Goal: Use online tool/utility: Utilize a website feature to perform a specific function

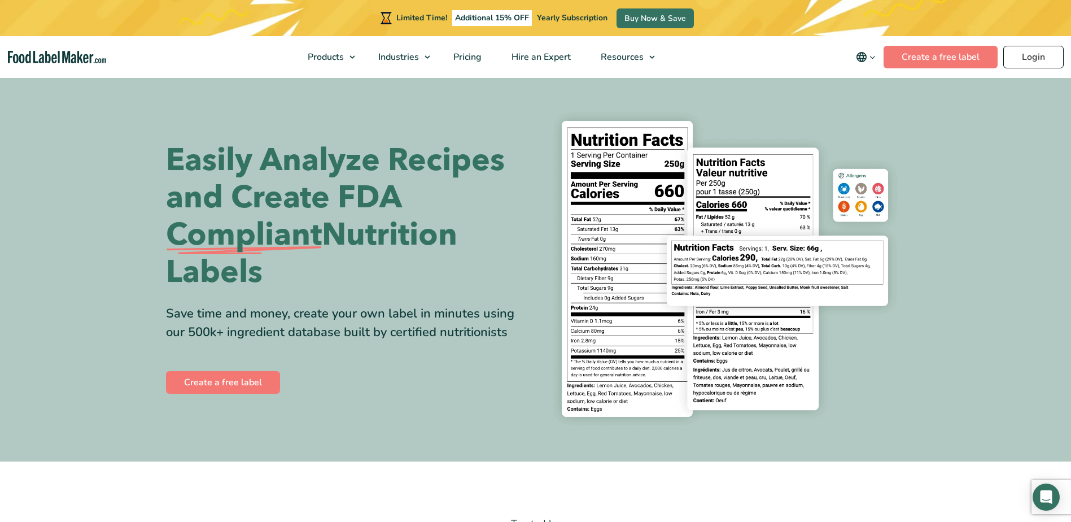
drag, startPoint x: 0, startPoint y: 0, endPoint x: 1034, endPoint y: 61, distance: 1036.0
click at [1034, 61] on link "Login" at bounding box center [1033, 57] width 60 height 23
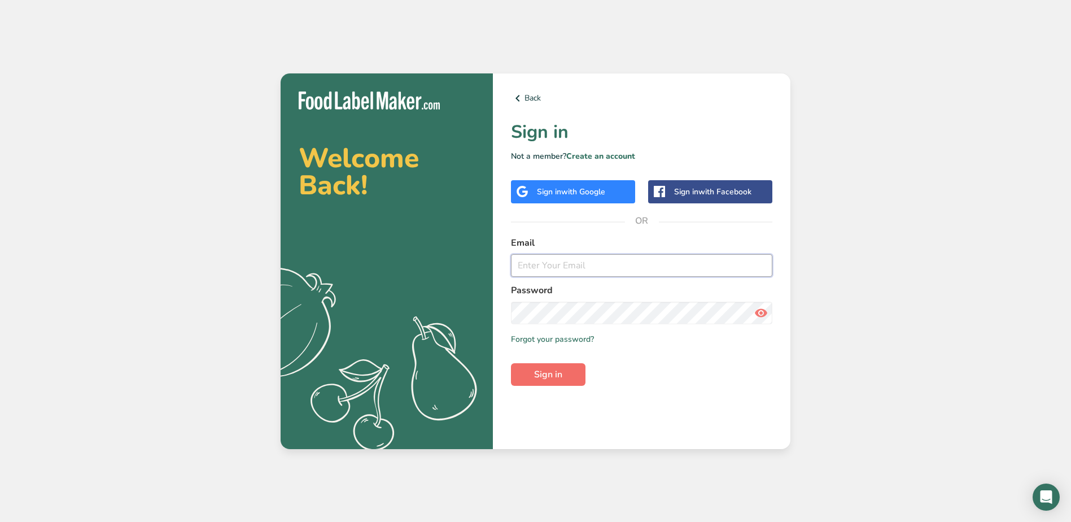
type input "[EMAIL_ADDRESS][DOMAIN_NAME]"
click at [535, 374] on span "Sign in" at bounding box center [548, 375] width 28 height 14
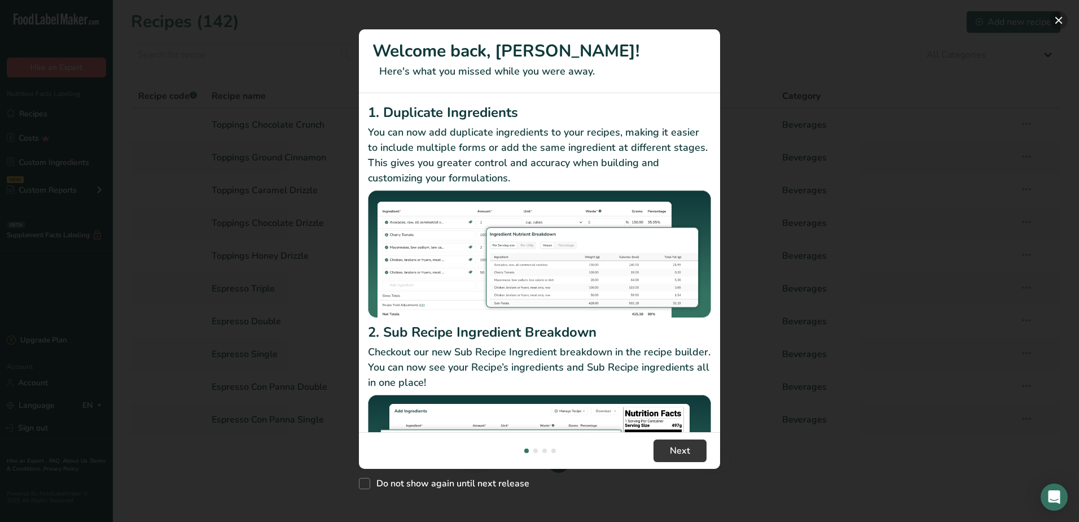
click at [1062, 18] on button "New Features" at bounding box center [1059, 20] width 18 height 18
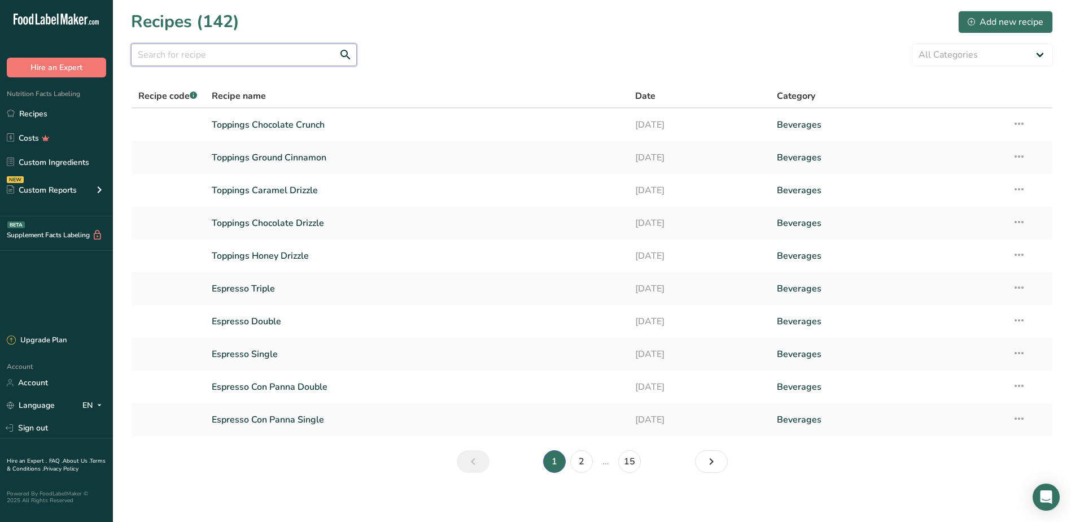
click at [229, 55] on input "text" at bounding box center [244, 54] width 226 height 23
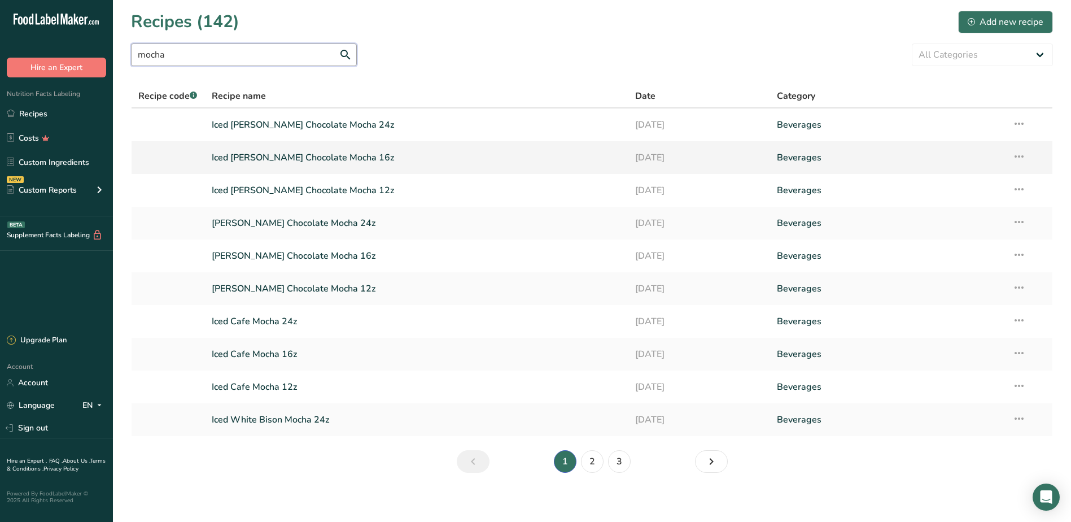
type input "mocha"
click at [336, 160] on link "Iced [PERSON_NAME] Chocolate Mocha 16z" at bounding box center [417, 158] width 410 height 24
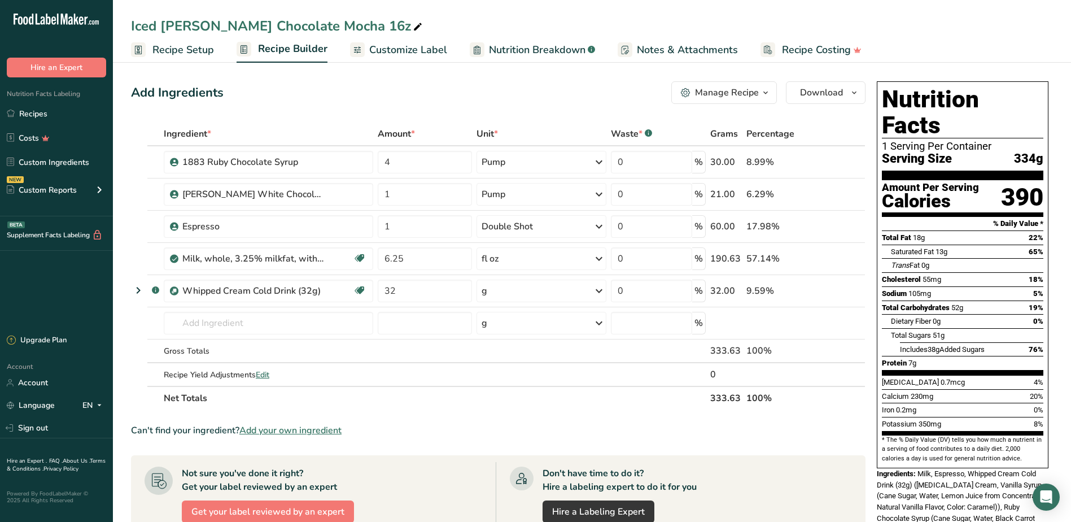
drag, startPoint x: 424, startPoint y: 44, endPoint x: 453, endPoint y: 64, distance: 34.9
click at [423, 44] on span "Customize Label" at bounding box center [408, 49] width 78 height 15
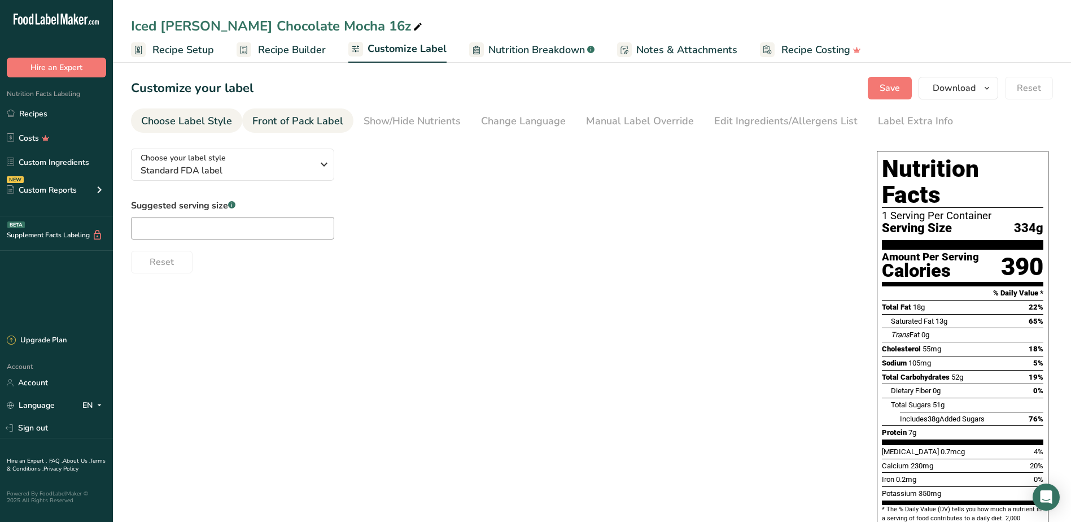
click at [329, 112] on link "Front of Pack Label" at bounding box center [297, 120] width 91 height 25
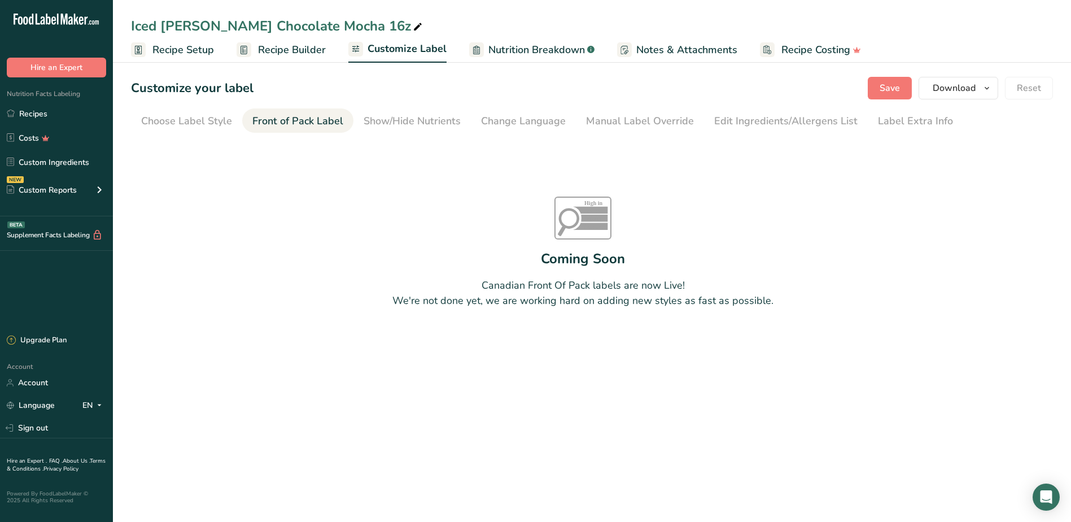
drag, startPoint x: 370, startPoint y: 116, endPoint x: 340, endPoint y: 108, distance: 30.9
click at [369, 115] on div "Show/Hide Nutrients" at bounding box center [412, 120] width 97 height 15
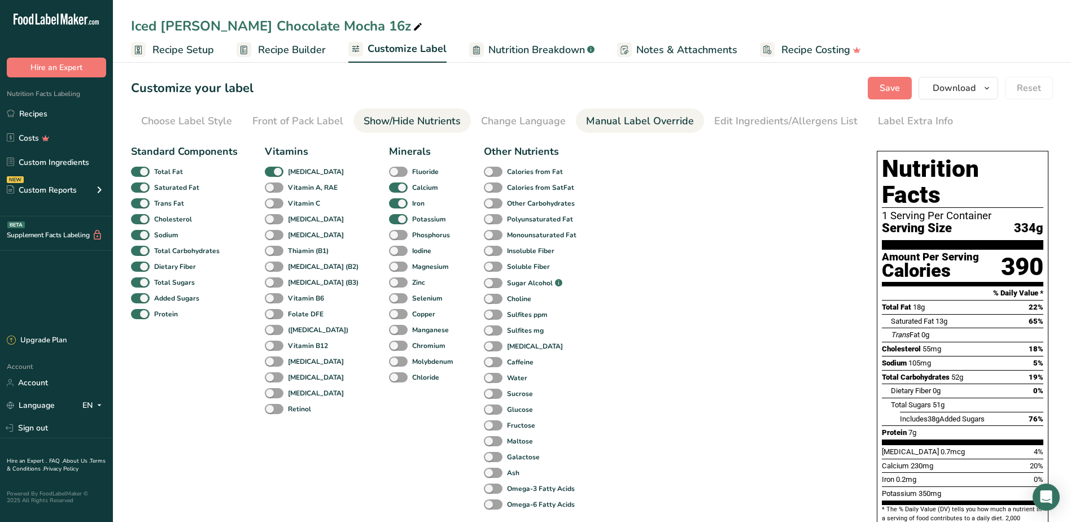
click at [599, 126] on div "Manual Label Override" at bounding box center [640, 120] width 108 height 15
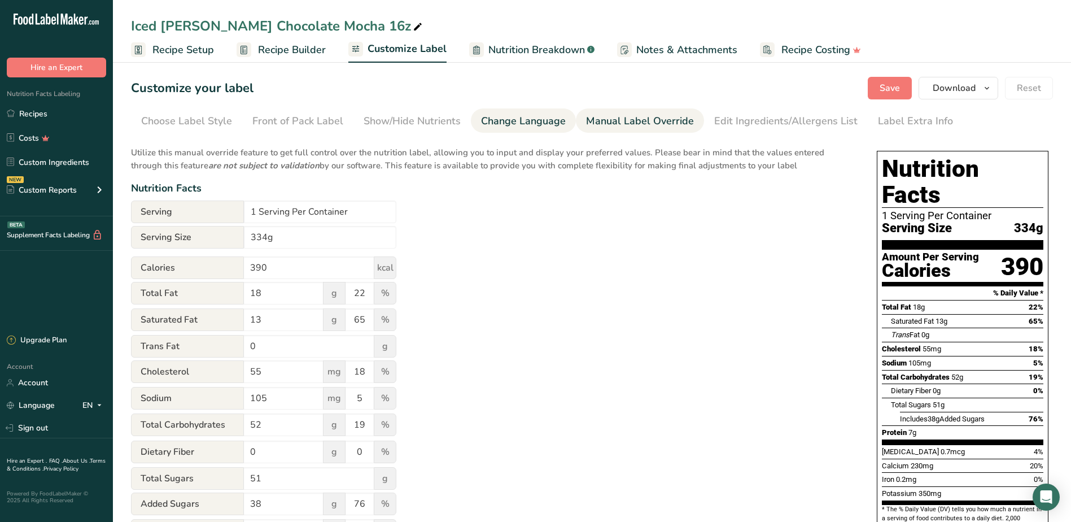
click at [513, 131] on link "Change Language" at bounding box center [523, 120] width 85 height 25
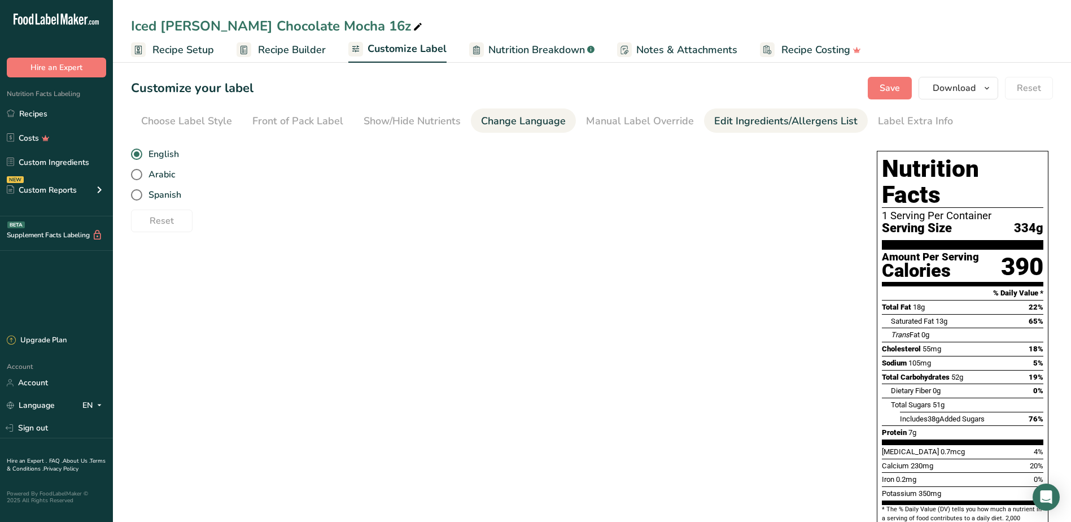
click at [814, 130] on link "Edit Ingredients/Allergens List" at bounding box center [785, 120] width 143 height 25
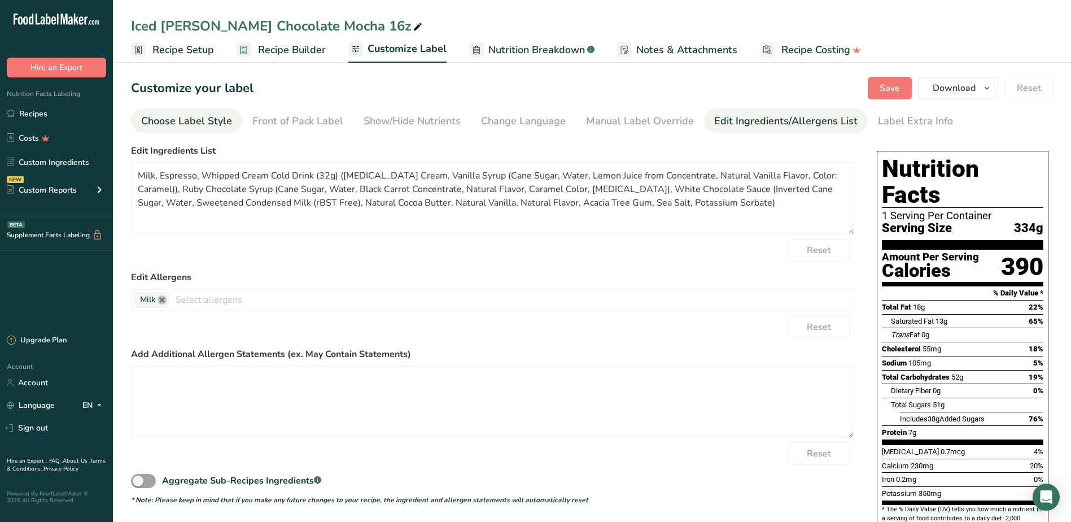
click at [173, 129] on link "Choose Label Style" at bounding box center [186, 120] width 91 height 25
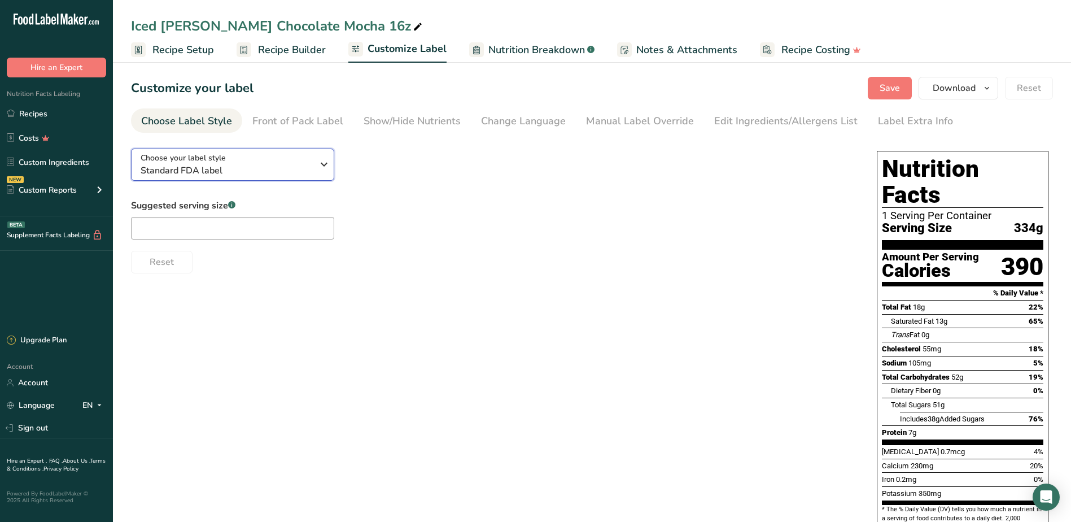
click at [274, 167] on span "Standard FDA label" at bounding box center [227, 171] width 172 height 14
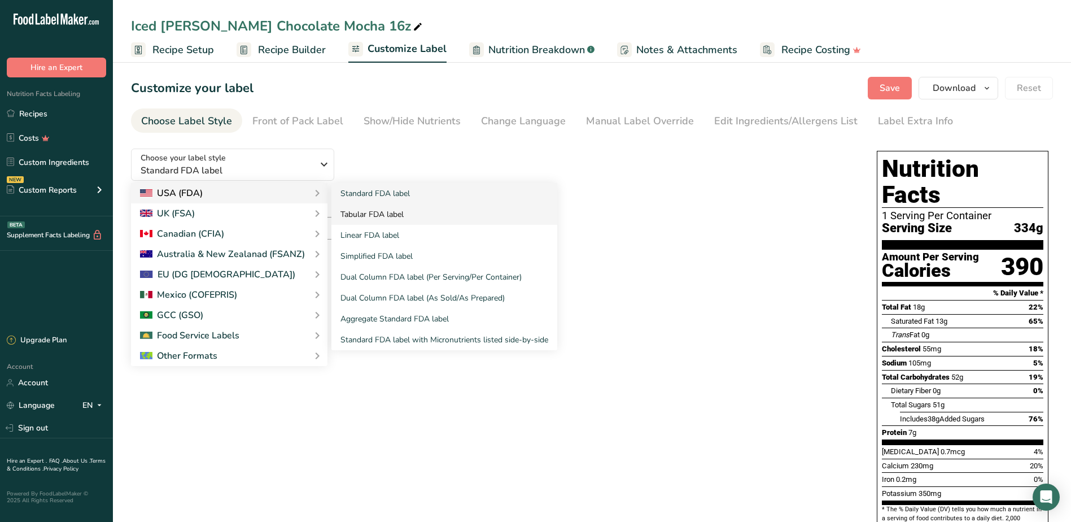
click at [373, 209] on link "Tabular FDA label" at bounding box center [444, 214] width 226 height 21
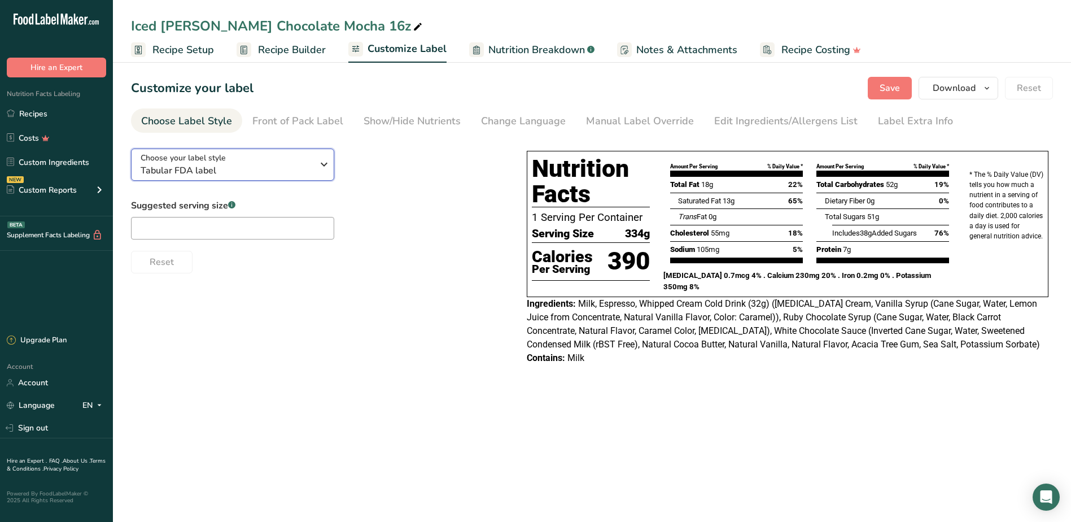
click at [234, 160] on div "Choose your label style Tabular FDA label" at bounding box center [227, 164] width 172 height 25
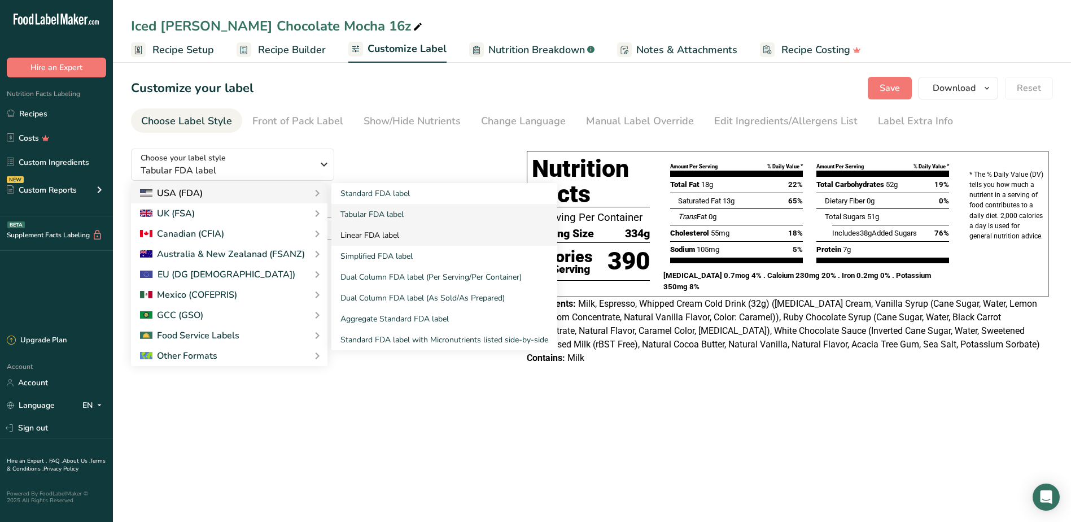
click at [393, 237] on link "Linear FDA label" at bounding box center [444, 235] width 226 height 21
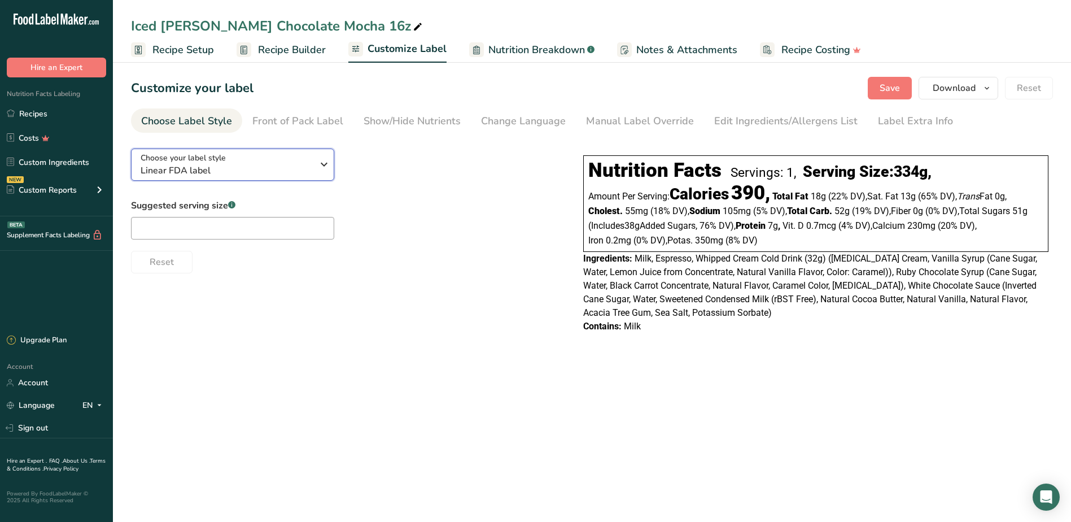
click at [294, 173] on span "Linear FDA label" at bounding box center [227, 171] width 172 height 14
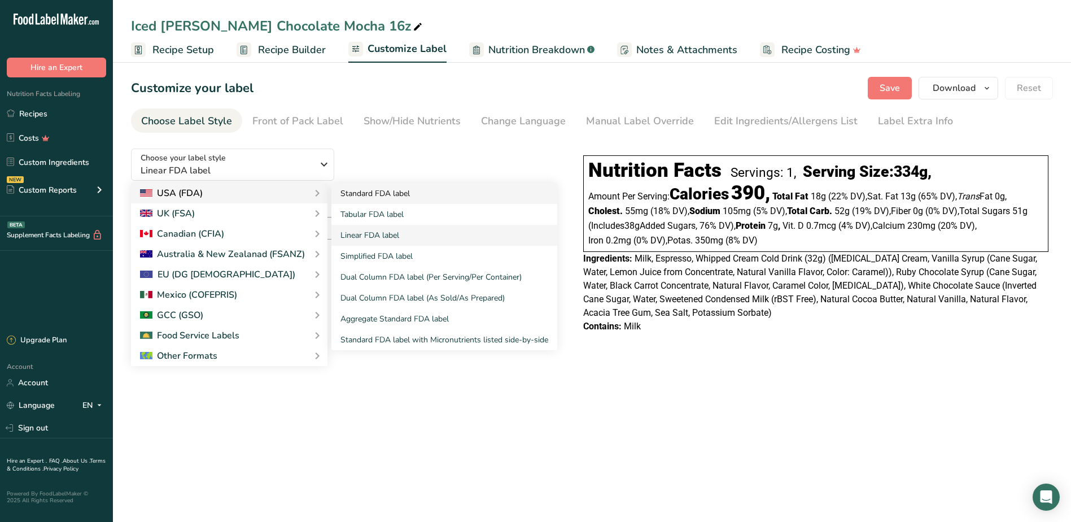
click at [383, 197] on link "Standard FDA label" at bounding box center [444, 193] width 226 height 21
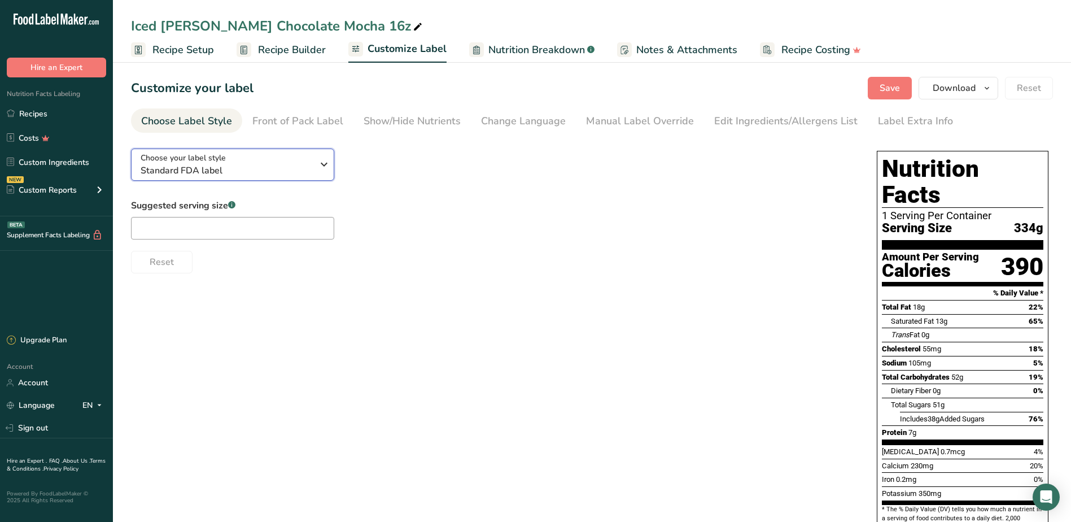
click at [237, 164] on span "Standard FDA label" at bounding box center [227, 171] width 172 height 14
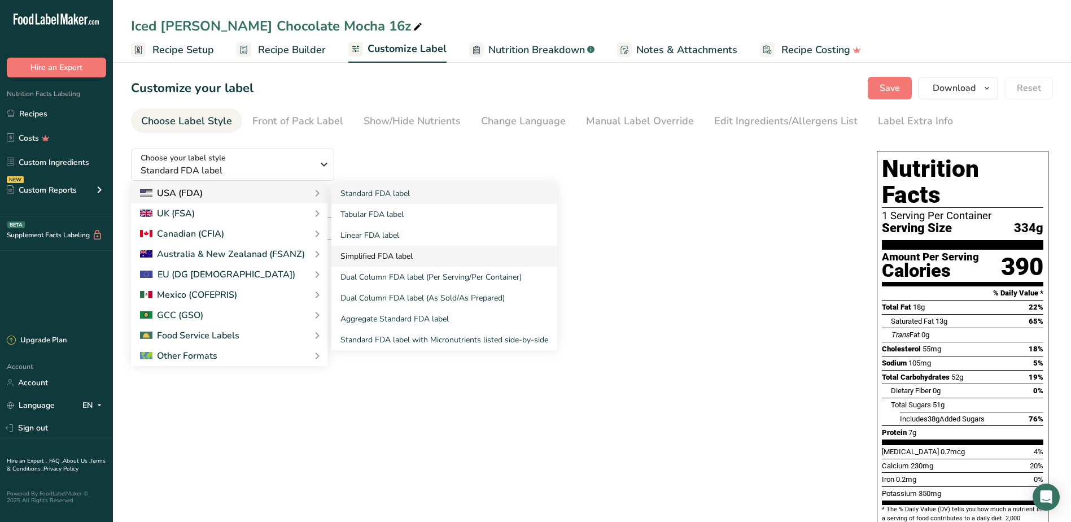
click at [370, 250] on link "Simplified FDA label" at bounding box center [444, 256] width 226 height 21
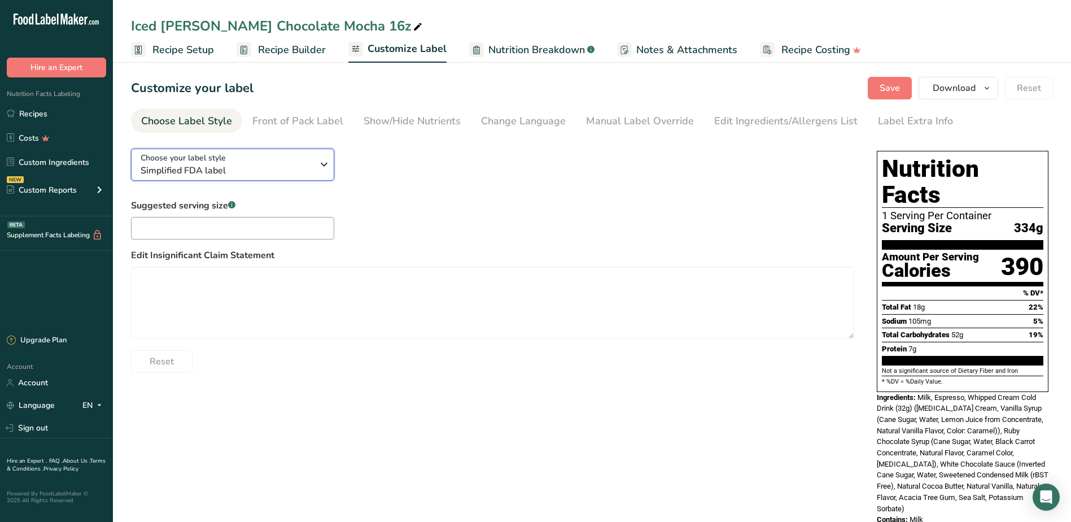
click at [286, 166] on span "Simplified FDA label" at bounding box center [227, 171] width 172 height 14
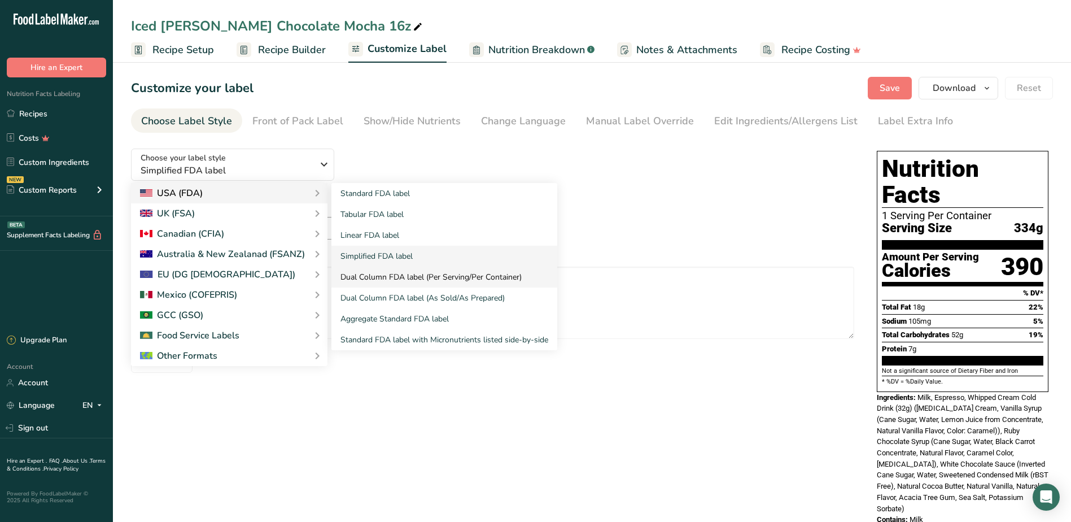
click at [381, 274] on link "Dual Column FDA label (Per Serving/Per Container)" at bounding box center [444, 276] width 226 height 21
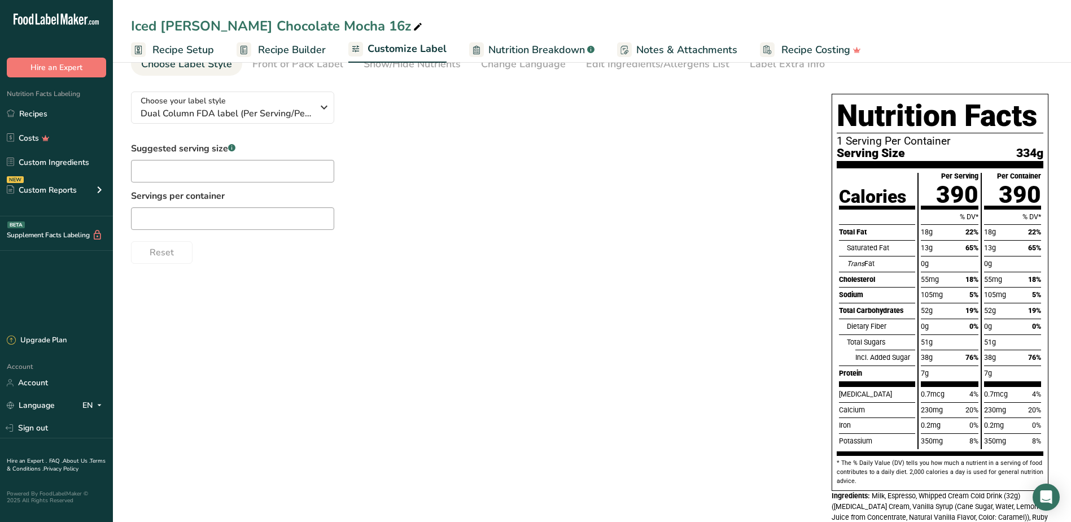
scroll to position [38, 0]
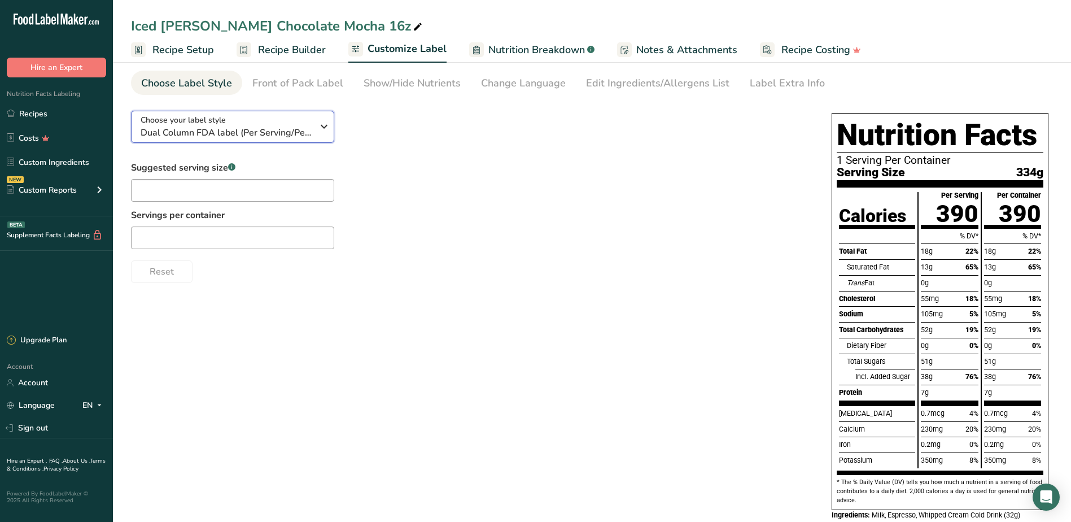
click at [285, 126] on span "Dual Column FDA label (Per Serving/Per Container)" at bounding box center [227, 133] width 172 height 14
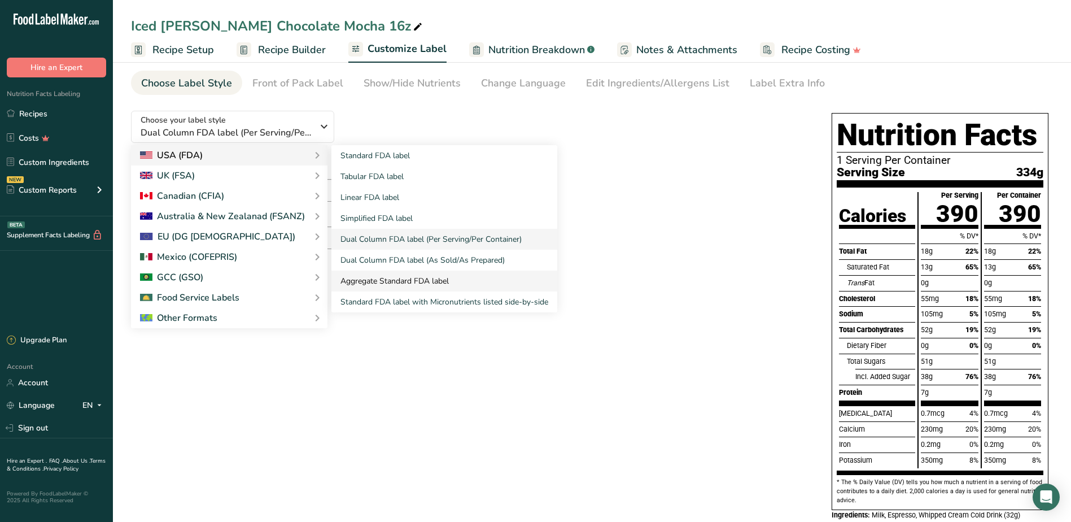
click at [406, 281] on link "Aggregate Standard FDA label" at bounding box center [444, 280] width 226 height 21
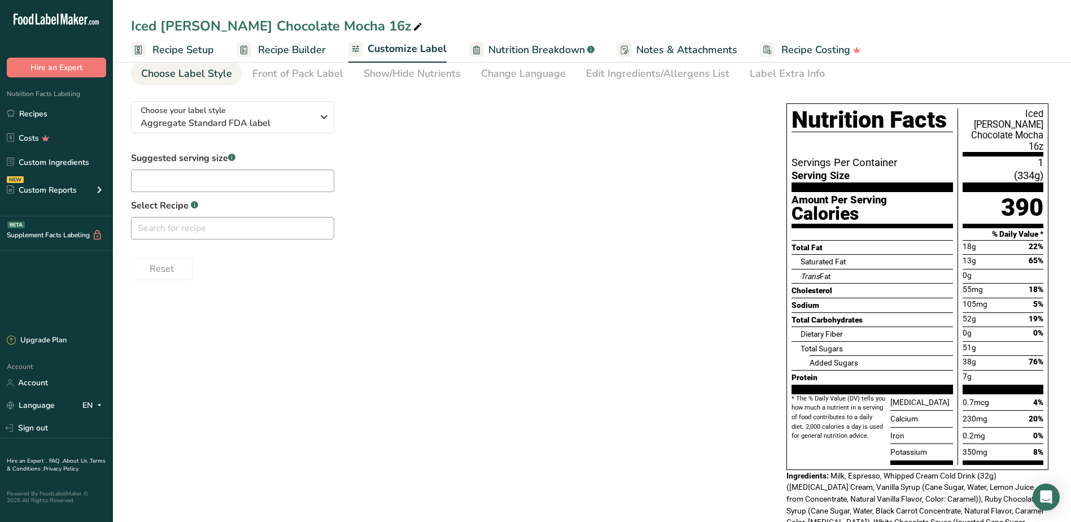
scroll to position [0, 0]
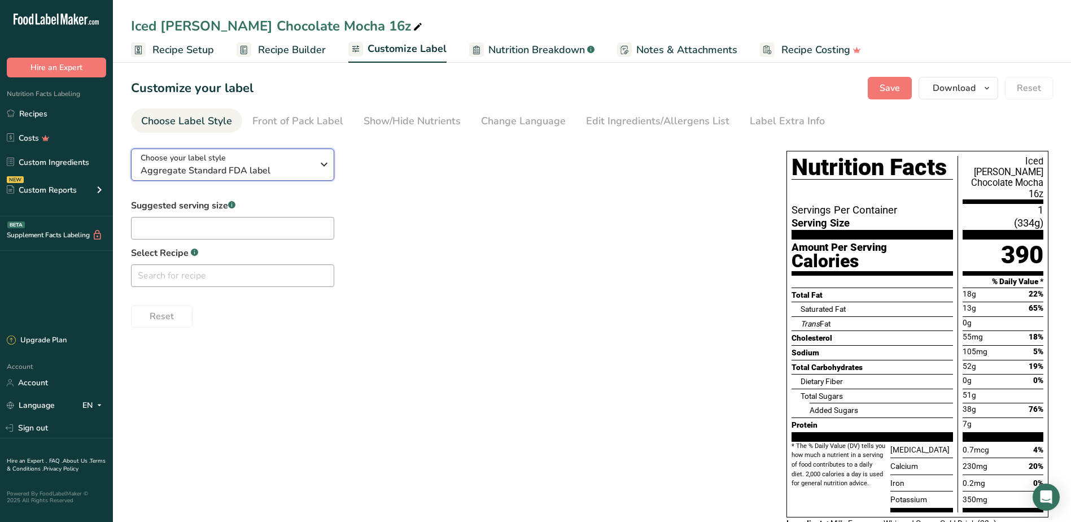
click at [279, 165] on span "Aggregate Standard FDA label" at bounding box center [227, 171] width 172 height 14
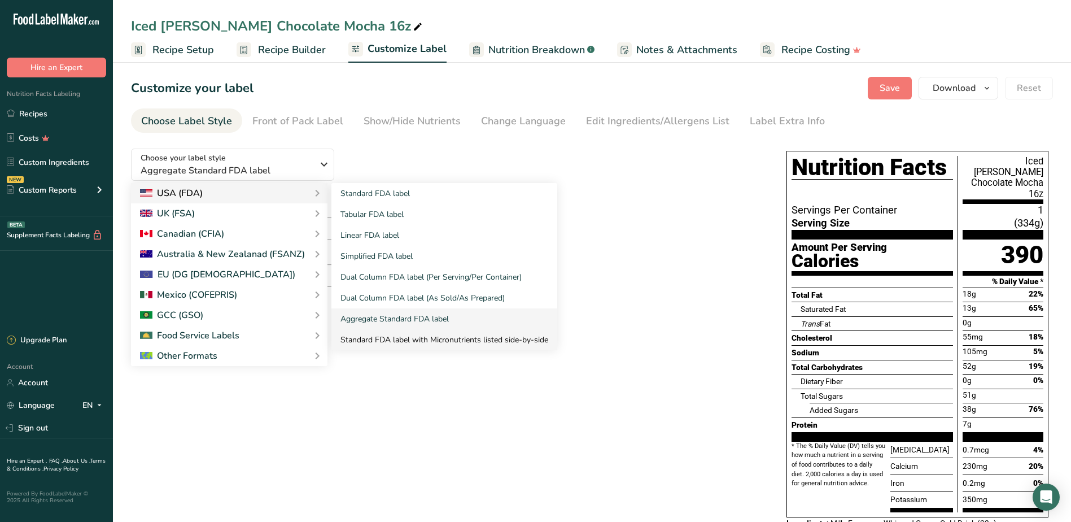
click at [434, 341] on link "Standard FDA label with Micronutrients listed side-by-side" at bounding box center [444, 339] width 226 height 21
